Goal: Information Seeking & Learning: Learn about a topic

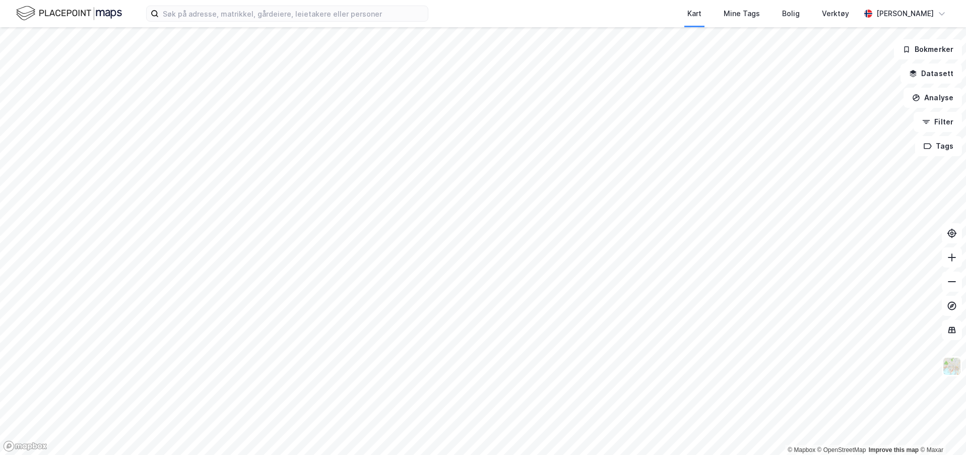
click at [247, 25] on div "Kart Mine Tags Bolig Verktøy [PERSON_NAME]" at bounding box center [483, 13] width 966 height 27
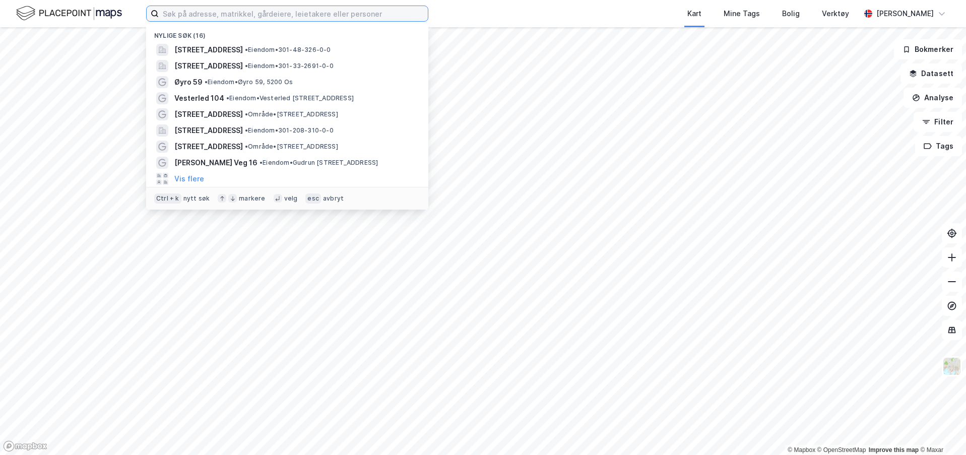
click at [298, 19] on input at bounding box center [293, 13] width 269 height 15
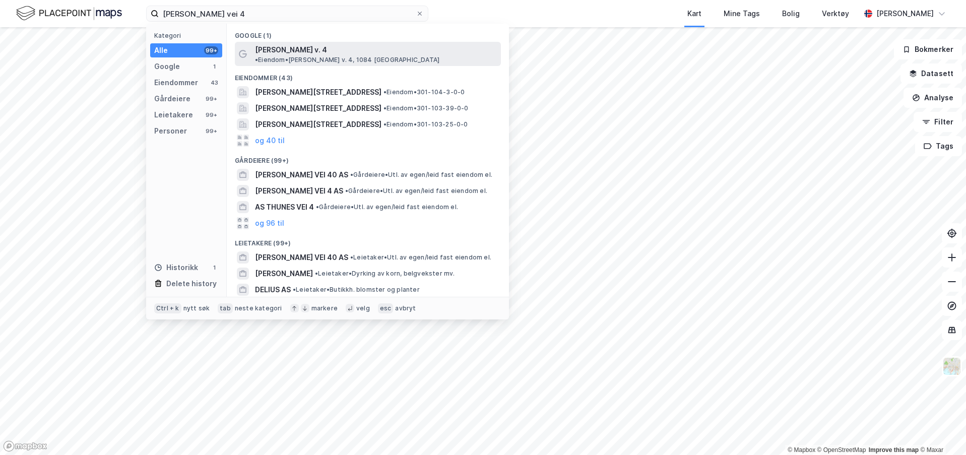
click at [301, 53] on span "[PERSON_NAME] v. 4" at bounding box center [291, 50] width 72 height 12
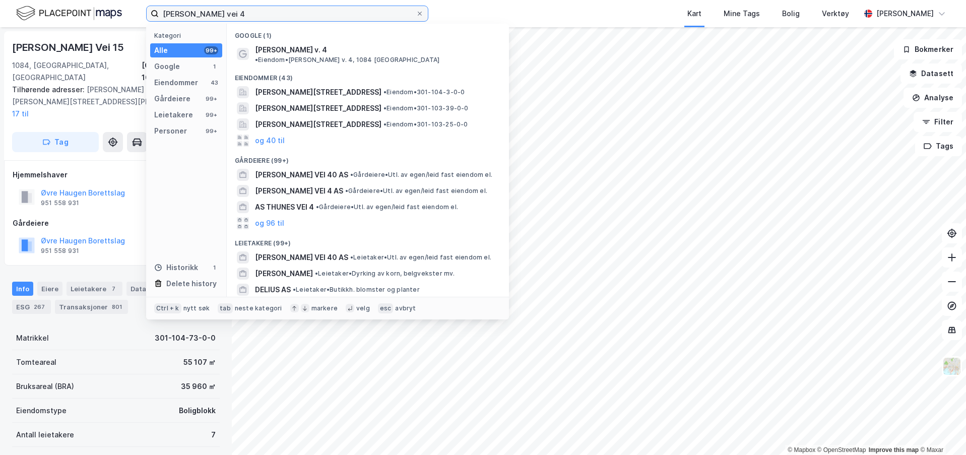
click at [292, 14] on input "[PERSON_NAME] vei 4" at bounding box center [287, 13] width 257 height 15
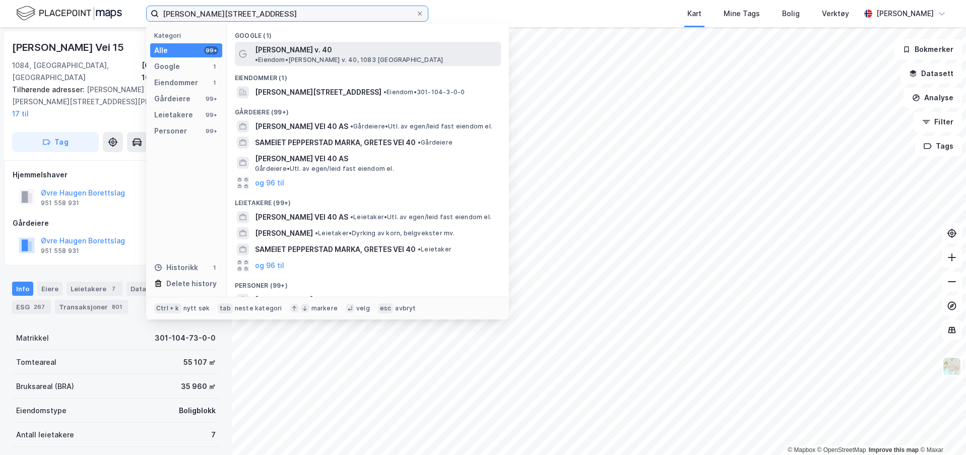
type input "[PERSON_NAME][STREET_ADDRESS]"
click at [358, 56] on span "• Eiendom • [PERSON_NAME] v. 40, 1083 [GEOGRAPHIC_DATA]" at bounding box center [349, 60] width 188 height 8
